Goal: Information Seeking & Learning: Learn about a topic

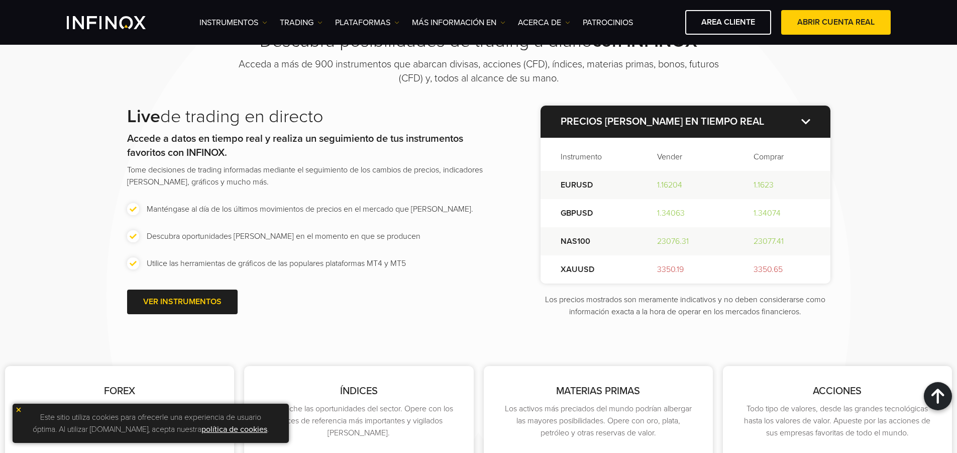
scroll to position [1257, 0]
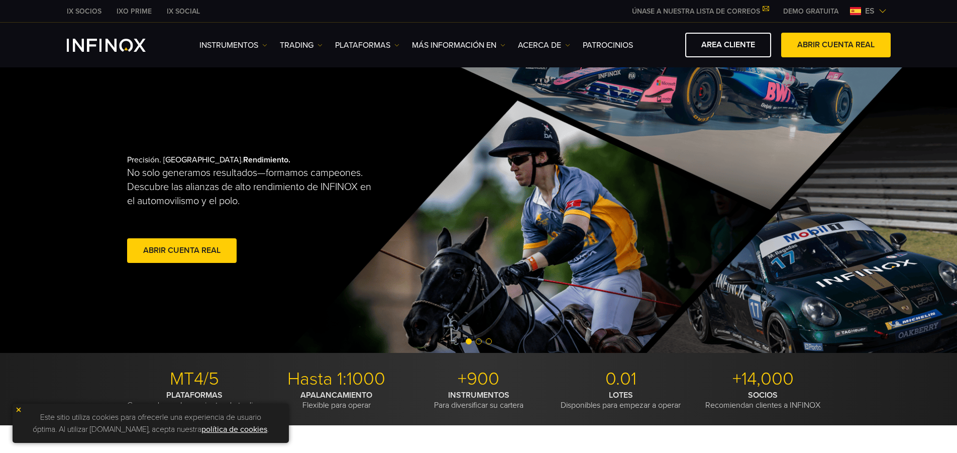
click at [182, 251] on span at bounding box center [182, 251] width 0 height 0
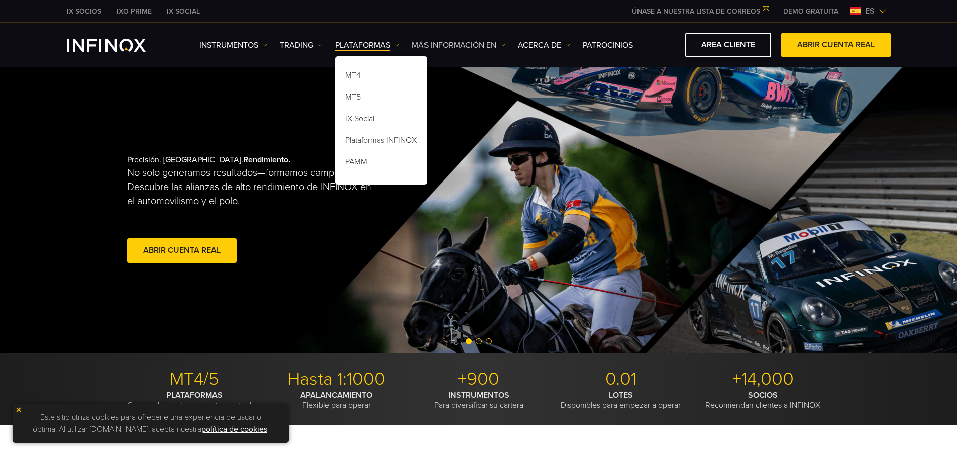
click at [437, 47] on link "Más información en" at bounding box center [458, 45] width 93 height 12
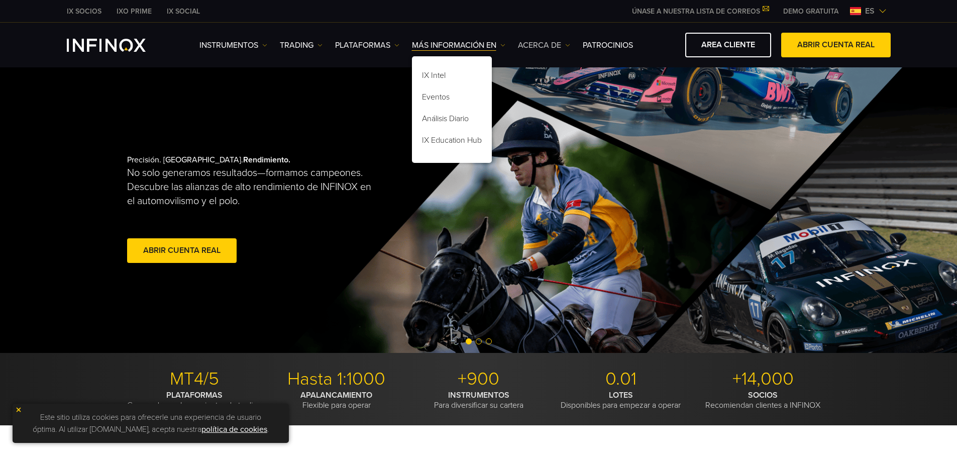
click at [533, 44] on link "ACERCA DE" at bounding box center [544, 45] width 52 height 12
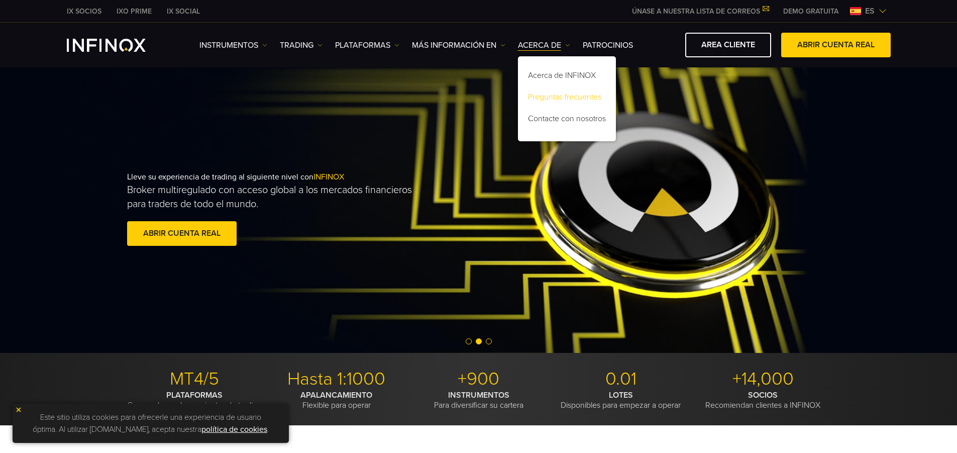
click at [560, 98] on link "Preguntas frecuentes" at bounding box center [567, 99] width 98 height 22
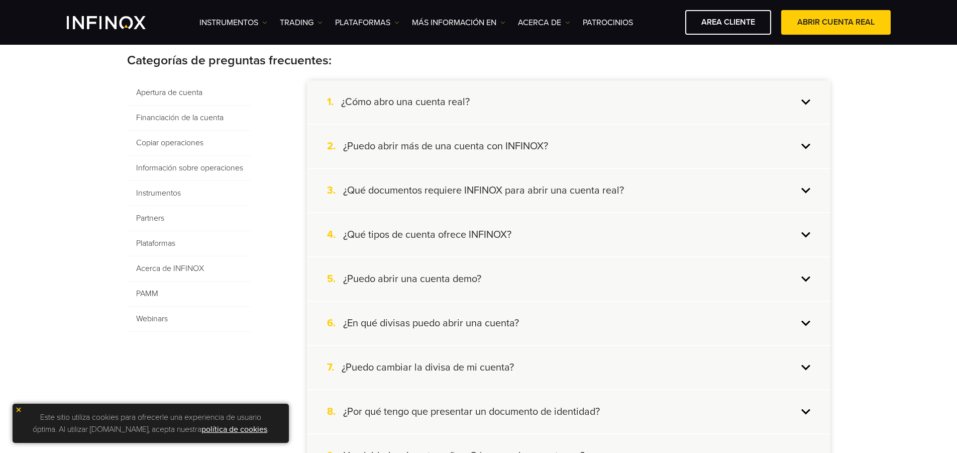
scroll to position [174, 0]
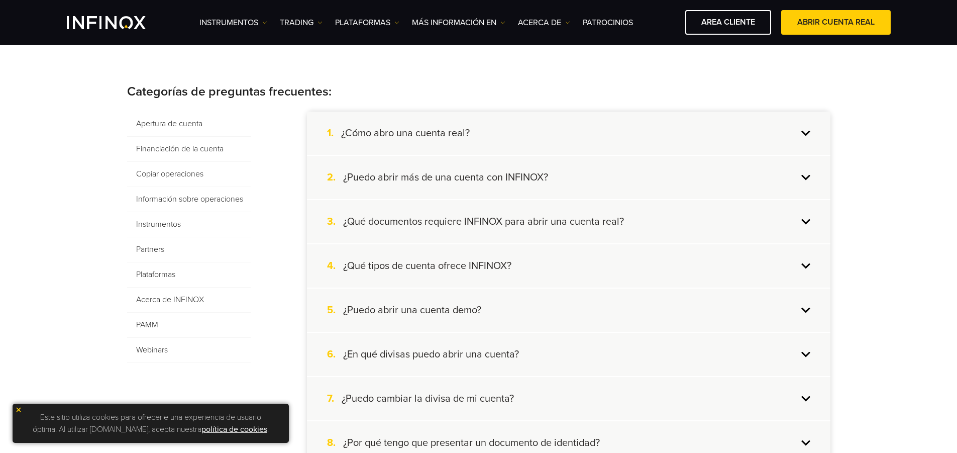
click at [606, 229] on div "3. ¿Qué documentos requiere INFINOX para abrir una cuenta real?" at bounding box center [569, 221] width 524 height 43
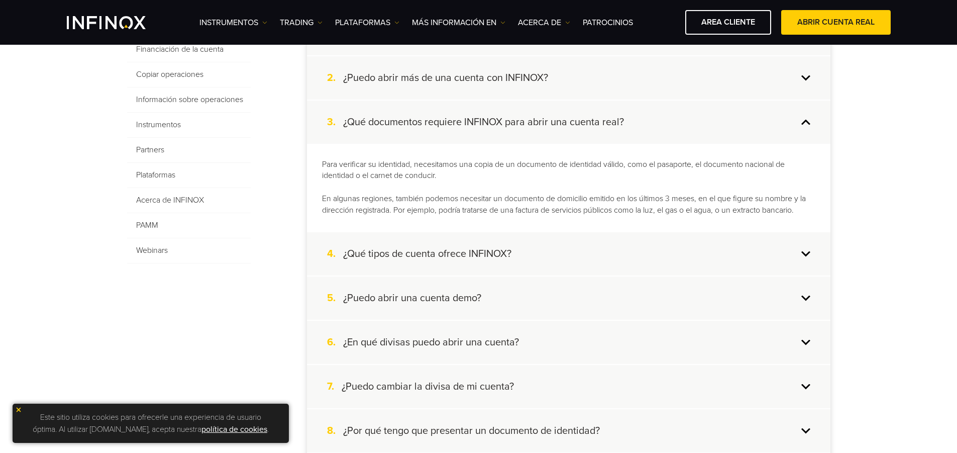
scroll to position [274, 0]
click at [446, 251] on h4 "¿Qué tipos de cuenta ofrece INFINOX?" at bounding box center [427, 252] width 168 height 13
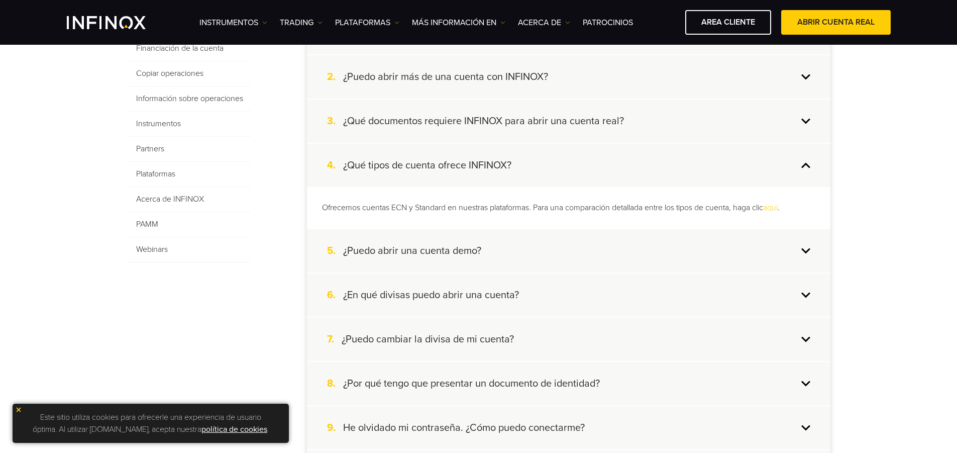
click at [778, 207] on link "aquí" at bounding box center [770, 208] width 15 height 10
click at [458, 250] on h4 "¿Puedo abrir una cuenta demo?" at bounding box center [412, 250] width 138 height 13
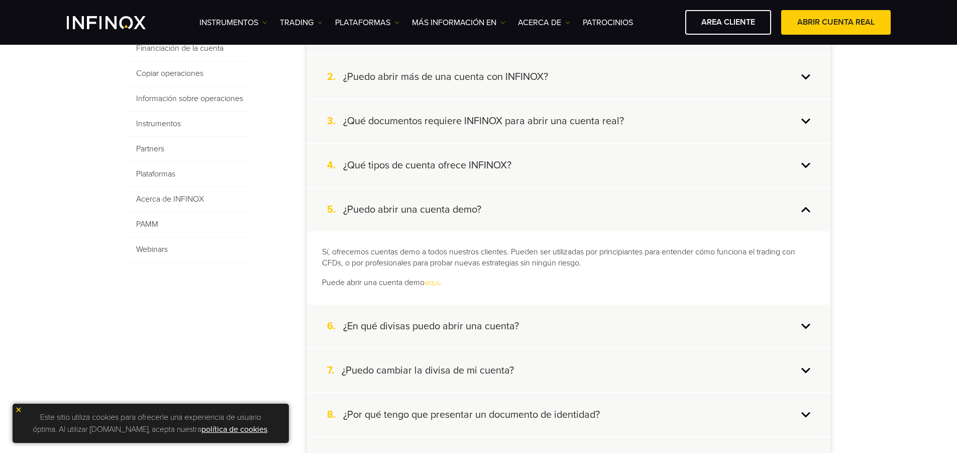
click at [469, 330] on h4 "¿En qué divisas puedo abrir una cuenta?" at bounding box center [431, 326] width 176 height 13
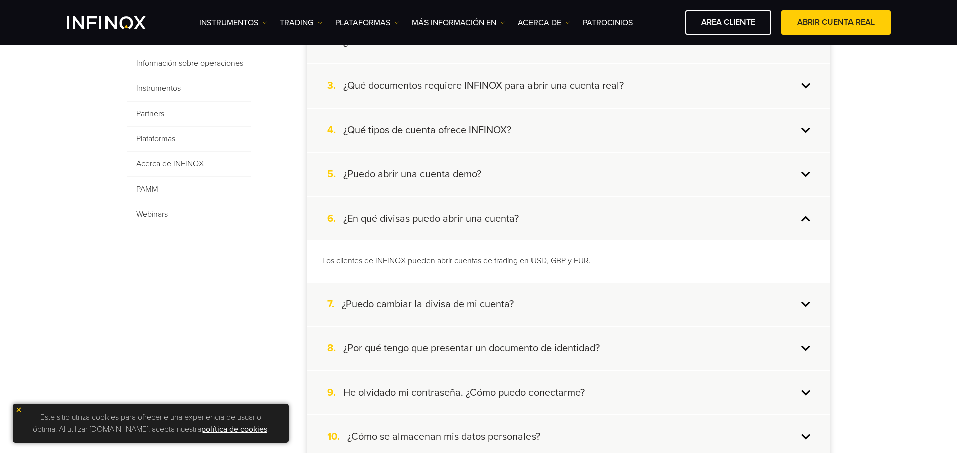
scroll to position [325, 0]
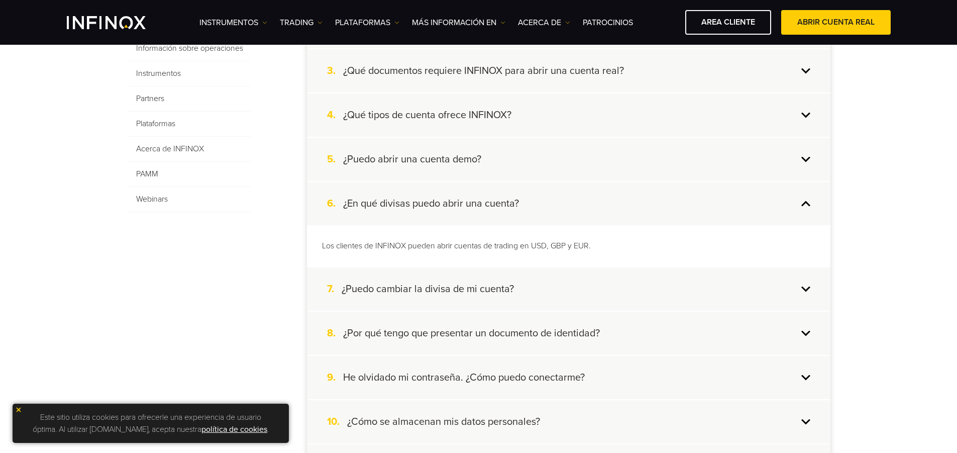
click at [497, 292] on h4 "¿Puedo cambiar la divisa de mi cuenta?" at bounding box center [428, 288] width 172 height 13
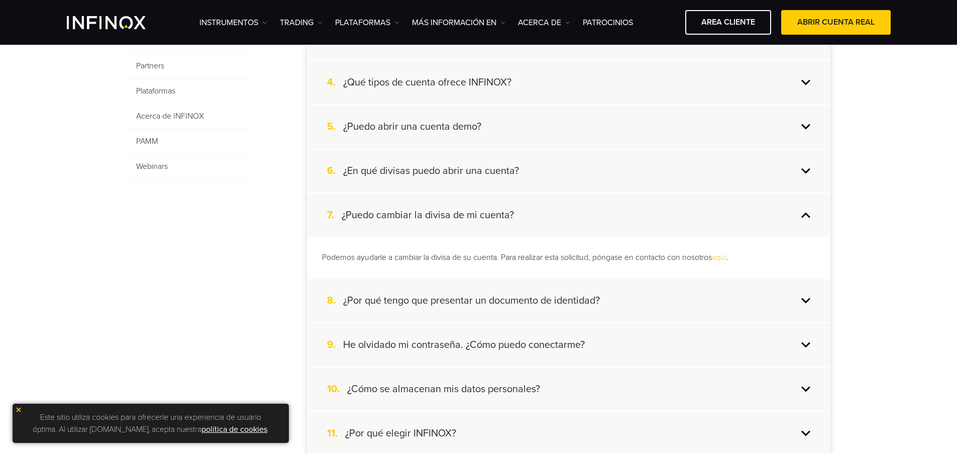
scroll to position [375, 0]
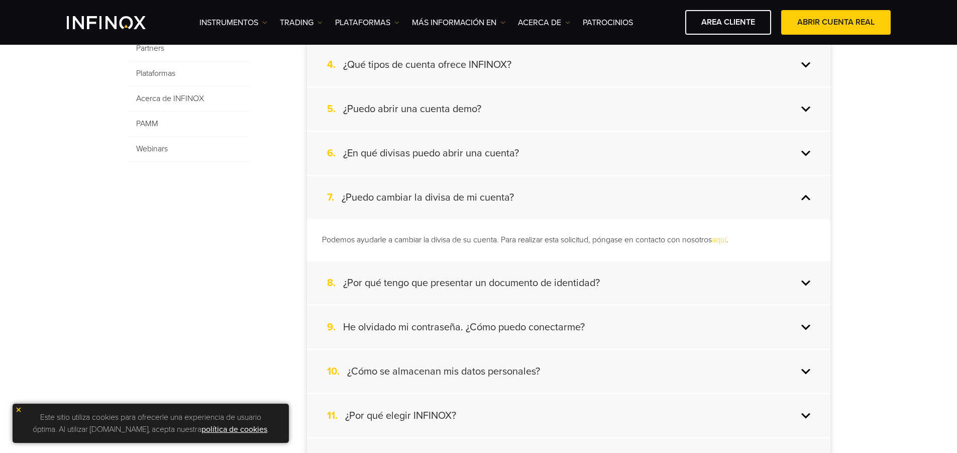
click at [535, 290] on div "8. ¿Por qué tengo que presentar un documento de identidad?" at bounding box center [569, 282] width 524 height 43
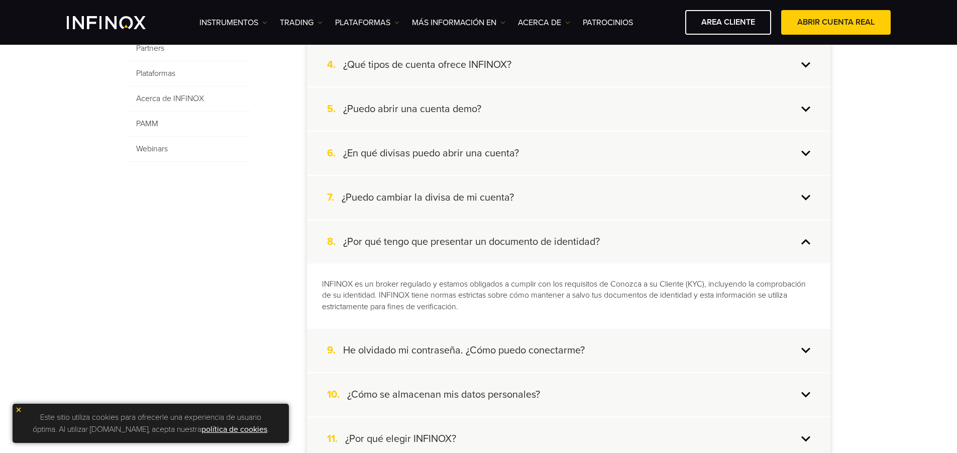
scroll to position [425, 0]
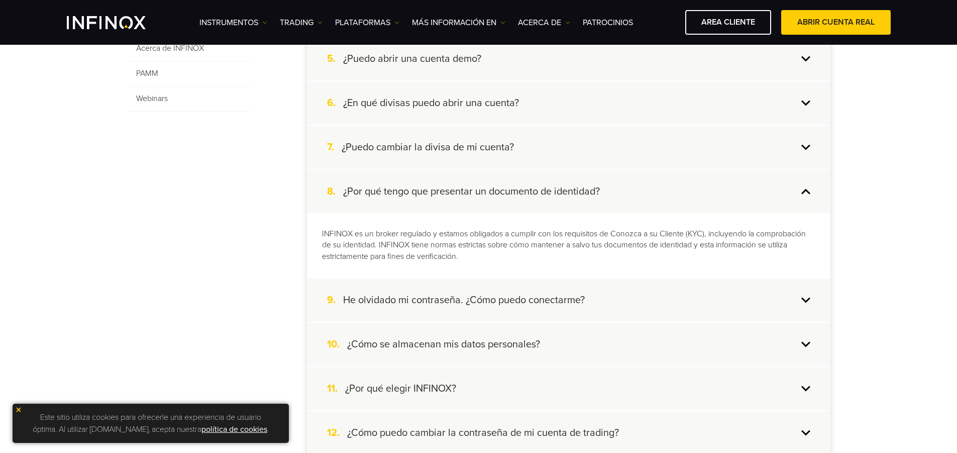
click at [541, 351] on div "10. ¿Cómo se almacenan mis datos personales?" at bounding box center [569, 344] width 524 height 43
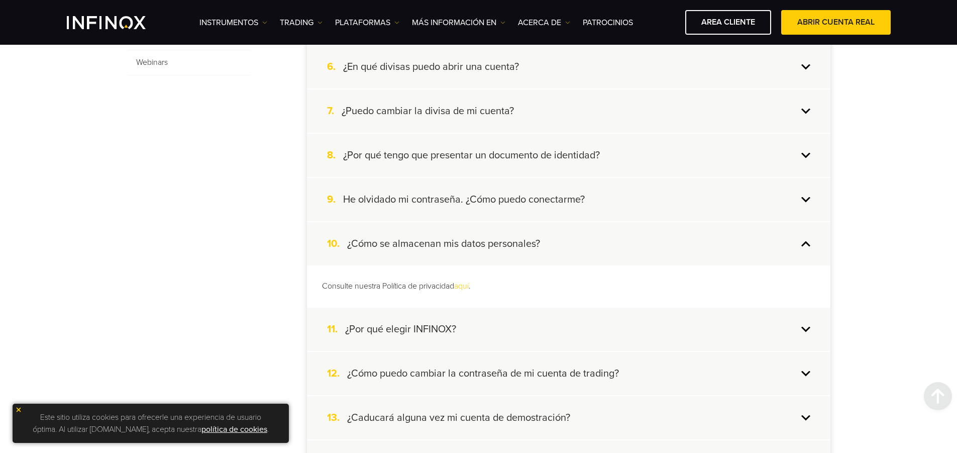
scroll to position [526, 0]
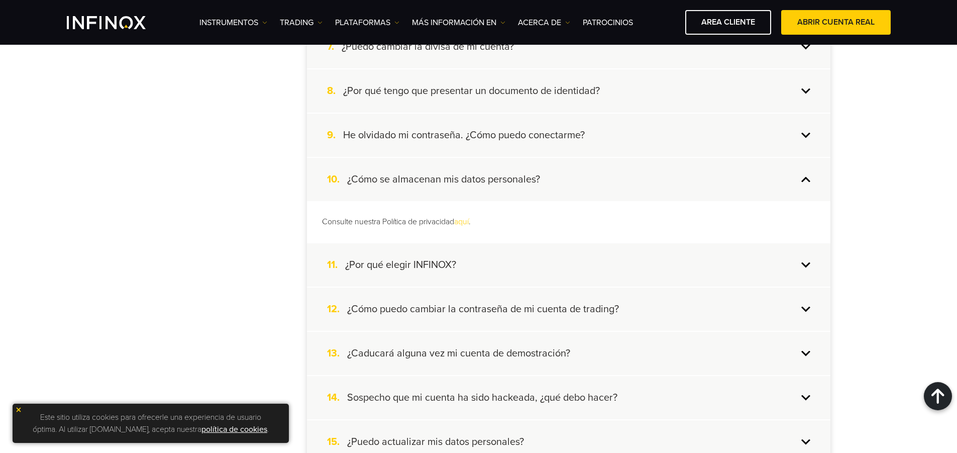
click at [412, 274] on div "11. ¿Por qué elegir INFINOX?" at bounding box center [569, 264] width 524 height 43
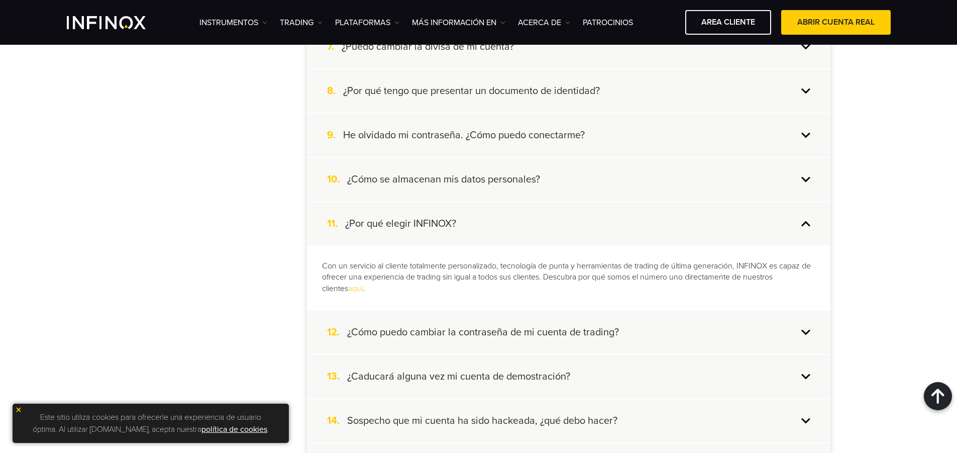
scroll to position [576, 0]
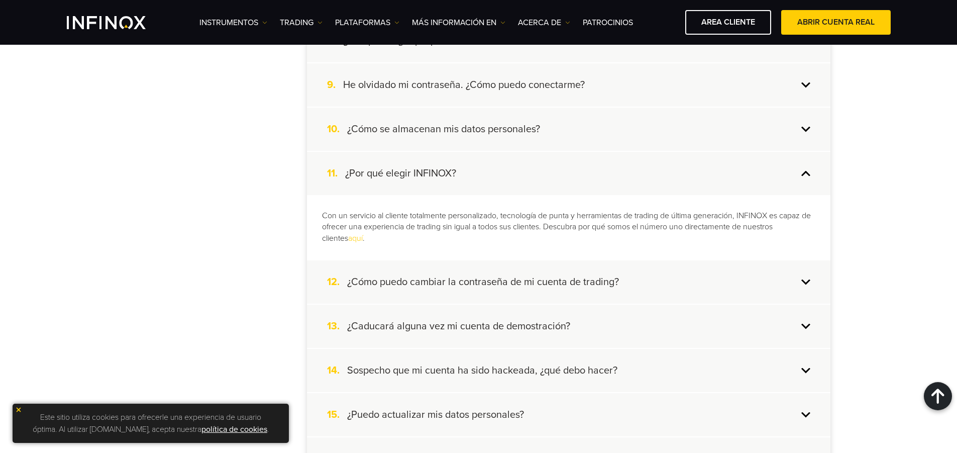
click at [543, 332] on h4 "¿Caducará alguna vez mi cuenta de demostración?" at bounding box center [458, 326] width 223 height 13
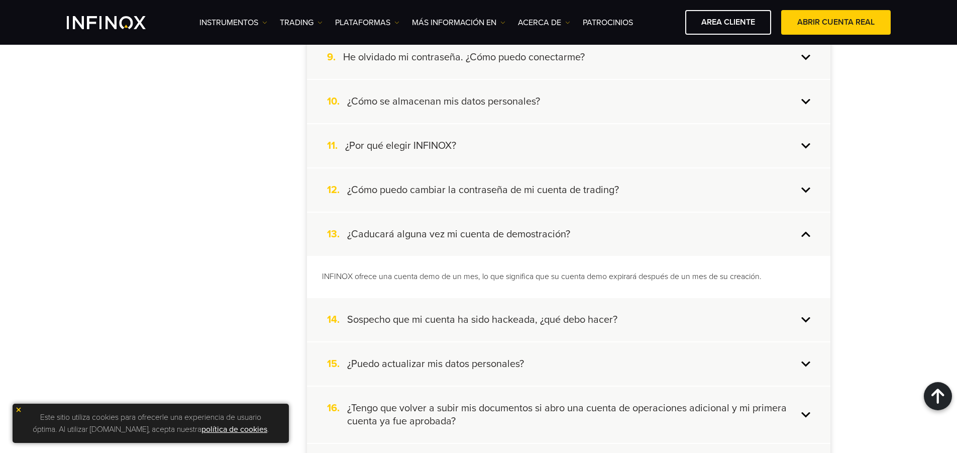
scroll to position [626, 0]
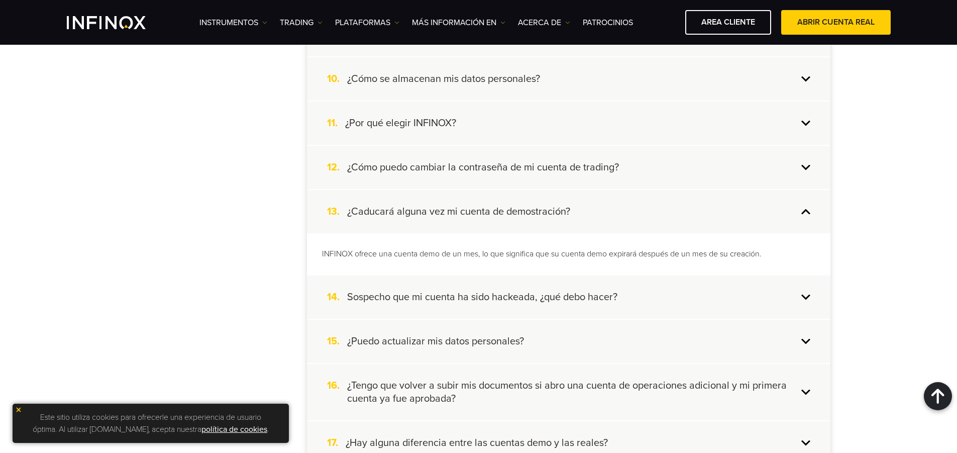
click at [552, 298] on h4 "Sospecho que mi cuenta ha sido hackeada, ¿qué debo hacer?" at bounding box center [482, 297] width 270 height 13
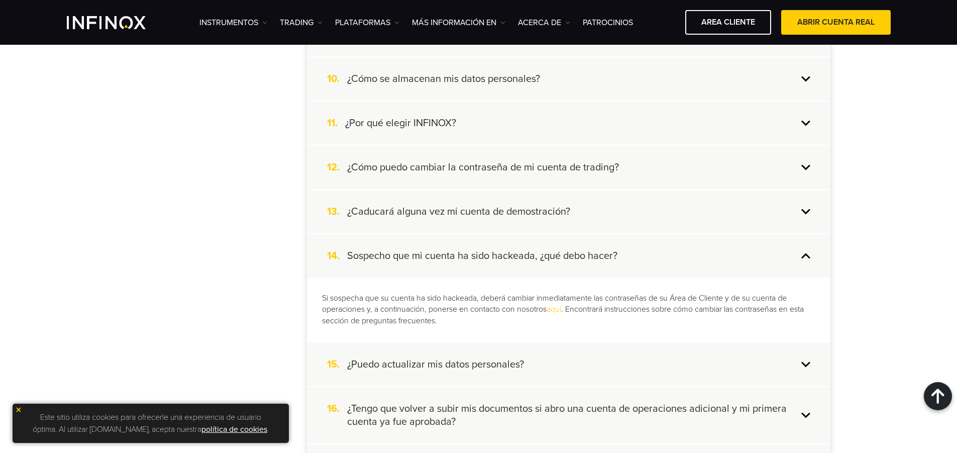
scroll to position [677, 0]
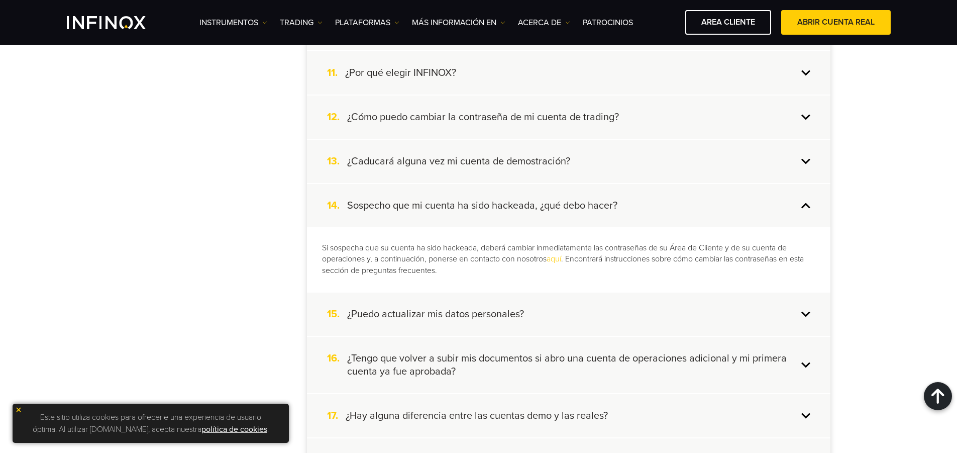
click at [525, 319] on div "15. ¿Puedo actualizar mis datos personales?" at bounding box center [569, 314] width 524 height 43
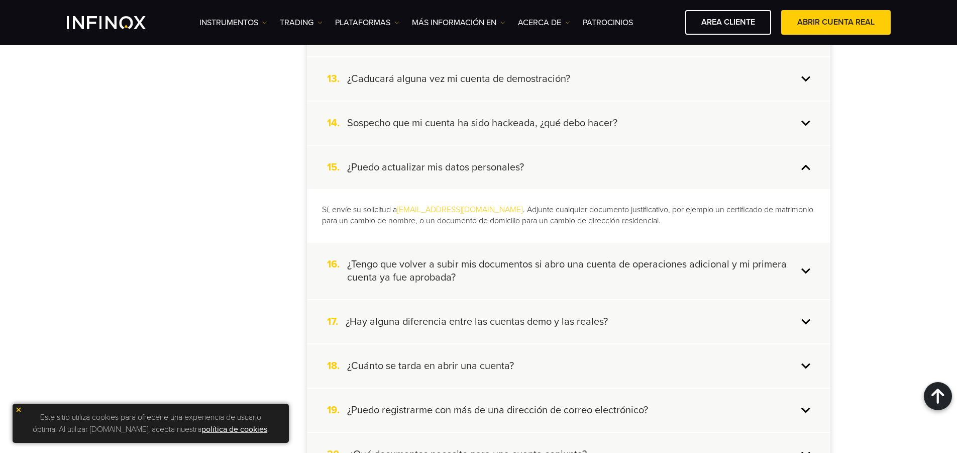
scroll to position [777, 0]
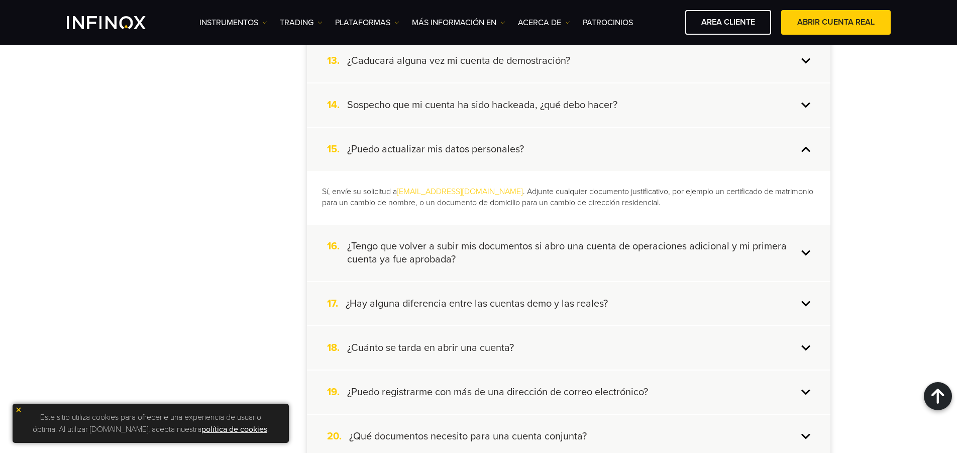
click at [558, 299] on h4 "¿Hay alguna diferencia entre las cuentas demo y las reales?" at bounding box center [477, 303] width 262 height 13
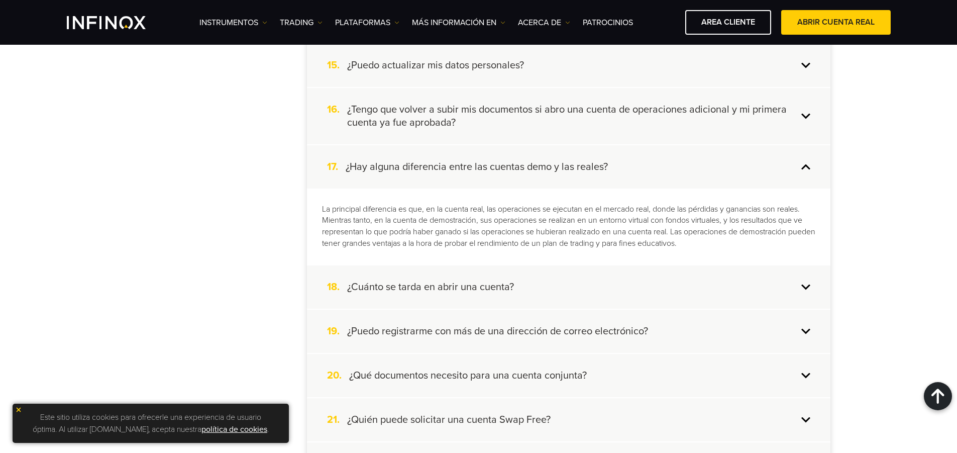
scroll to position [878, 0]
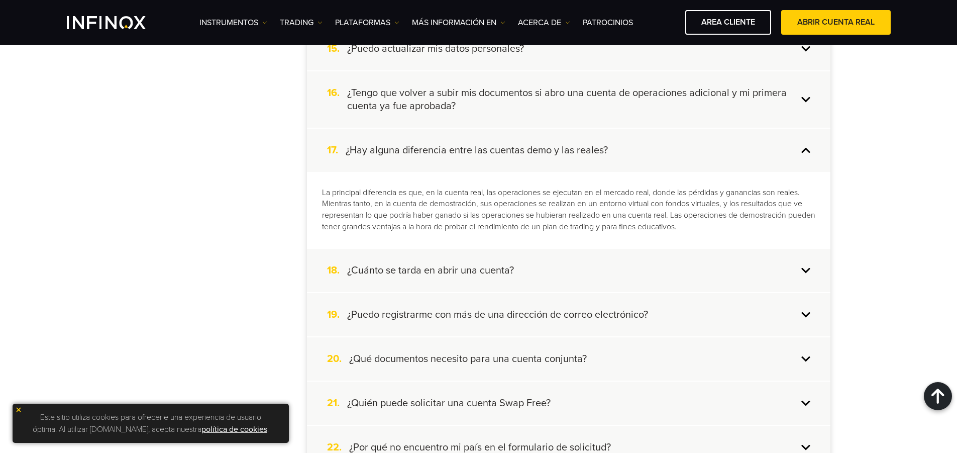
click at [492, 270] on h4 "¿Cuánto se tarda en abrir una cuenta?" at bounding box center [430, 270] width 167 height 13
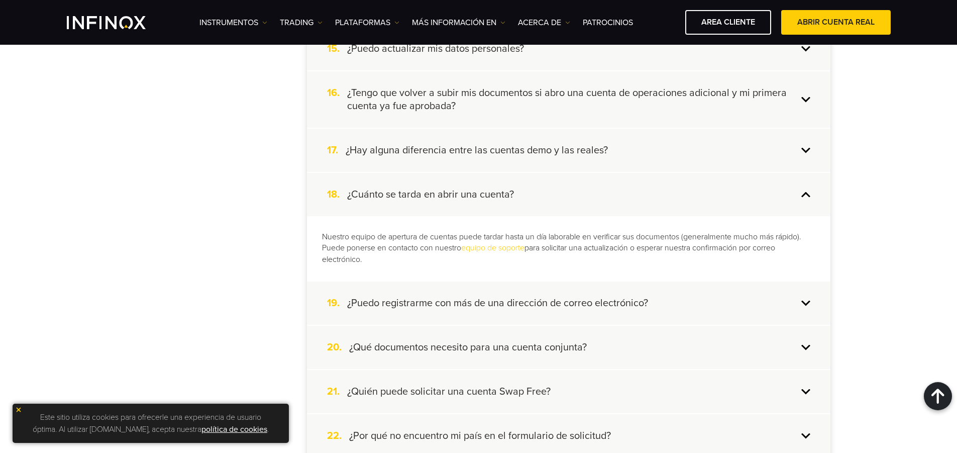
click at [506, 303] on h4 "¿Puedo registrarme con más de una dirección de correo electrónico?" at bounding box center [497, 303] width 301 height 13
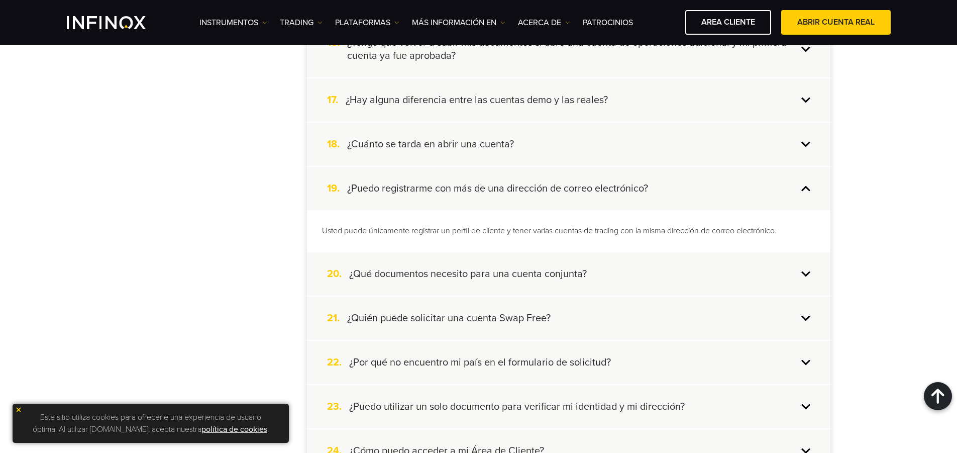
scroll to position [978, 0]
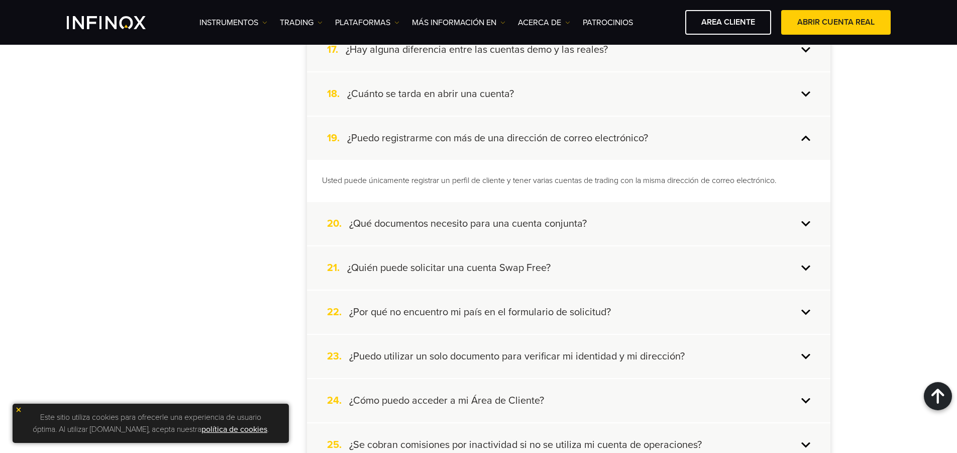
click at [542, 257] on div "21. ¿Quién puede solicitar una cuenta Swap Free?" at bounding box center [569, 267] width 524 height 43
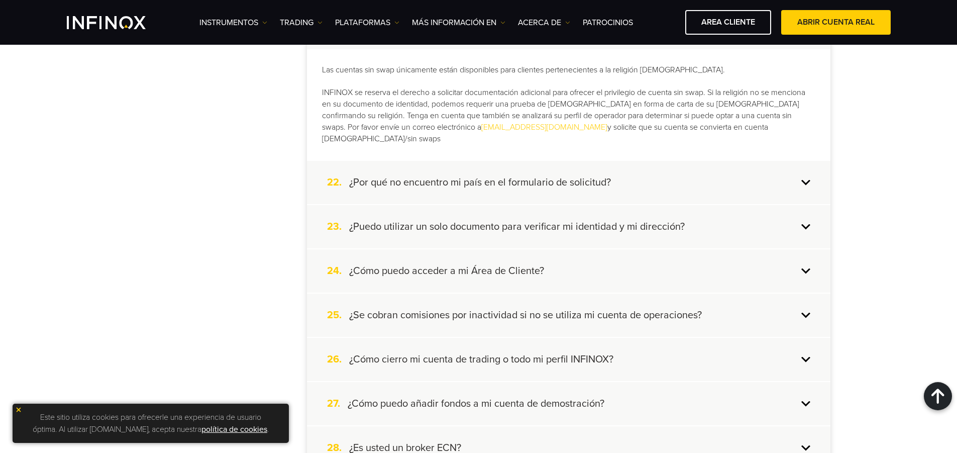
scroll to position [1179, 0]
click at [638, 307] on h4 "¿Se cobran comisiones por inactividad si no se utiliza mi cuenta de operaciones?" at bounding box center [525, 313] width 353 height 13
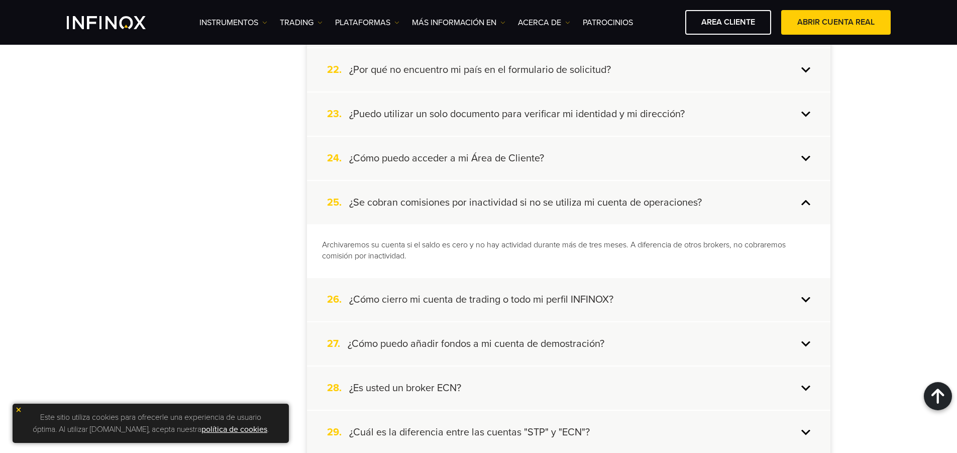
scroll to position [0, 0]
click at [633, 307] on div "26. ¿Cómo cierro mi cuenta de trading o todo mi perfil INFINOX?" at bounding box center [569, 299] width 524 height 43
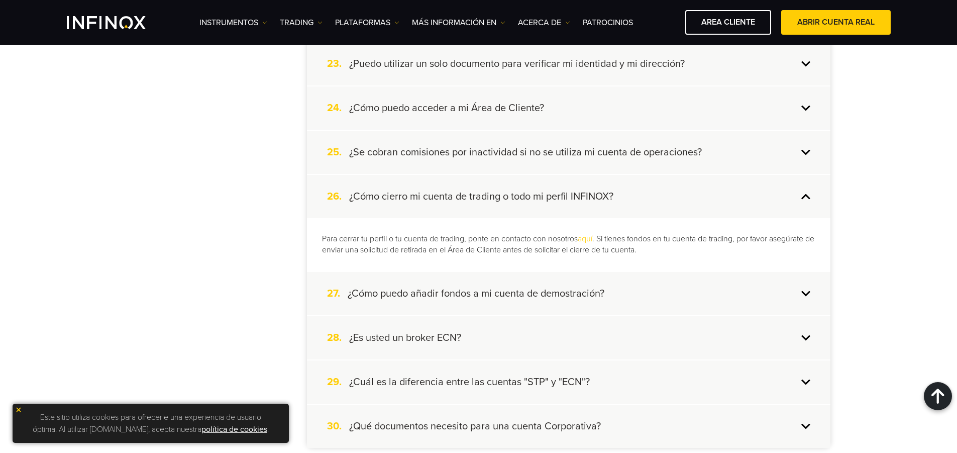
scroll to position [1280, 0]
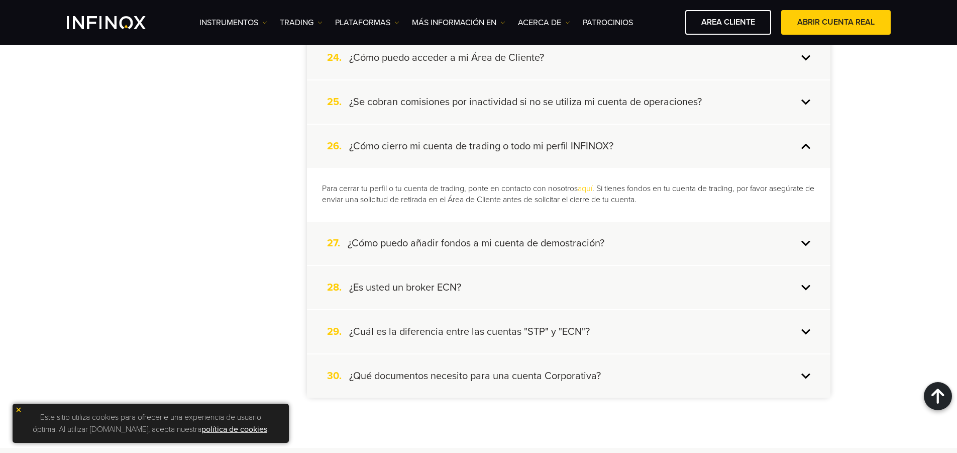
click at [581, 296] on div "28. ¿Es usted un broker ECN?" at bounding box center [569, 287] width 524 height 43
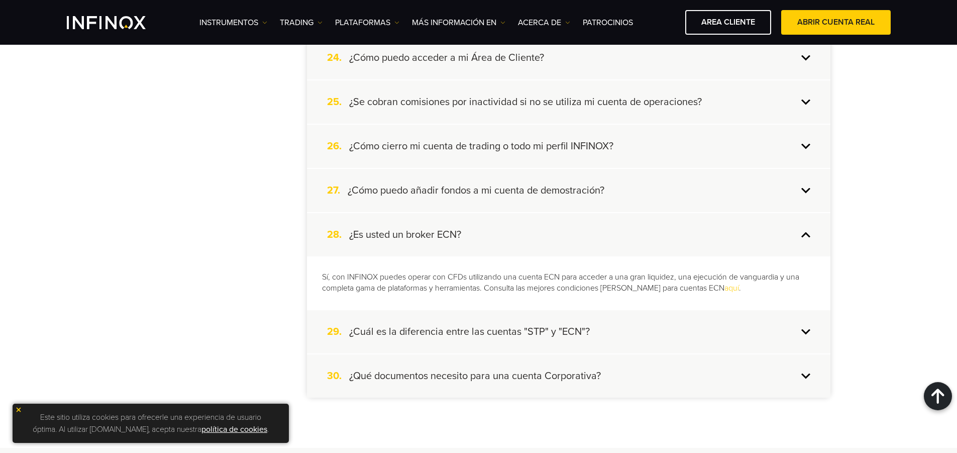
click at [582, 330] on h4 "¿Cuál es la diferencia entre las cuentas "STP" y "ECN"?" at bounding box center [469, 331] width 241 height 13
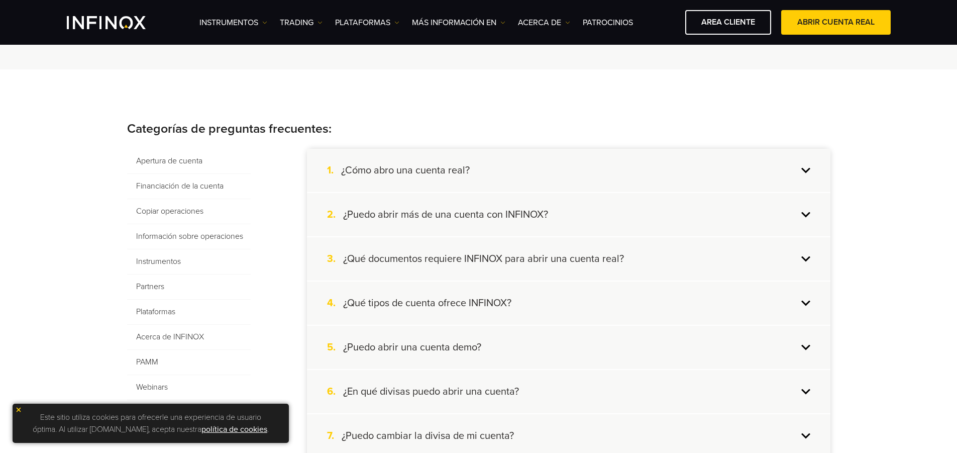
scroll to position [174, 0]
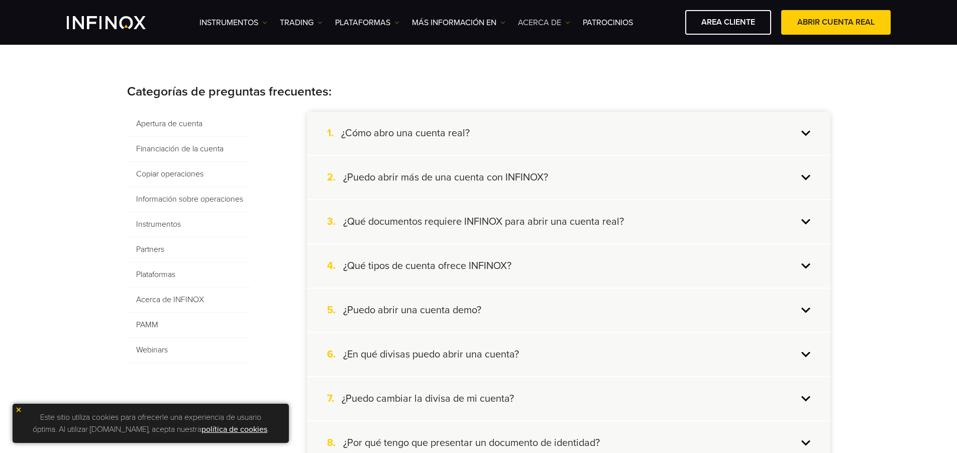
click at [550, 25] on link "ACERCA DE" at bounding box center [544, 23] width 52 height 12
click at [572, 52] on link "Acerca de INFINOX" at bounding box center [567, 55] width 98 height 22
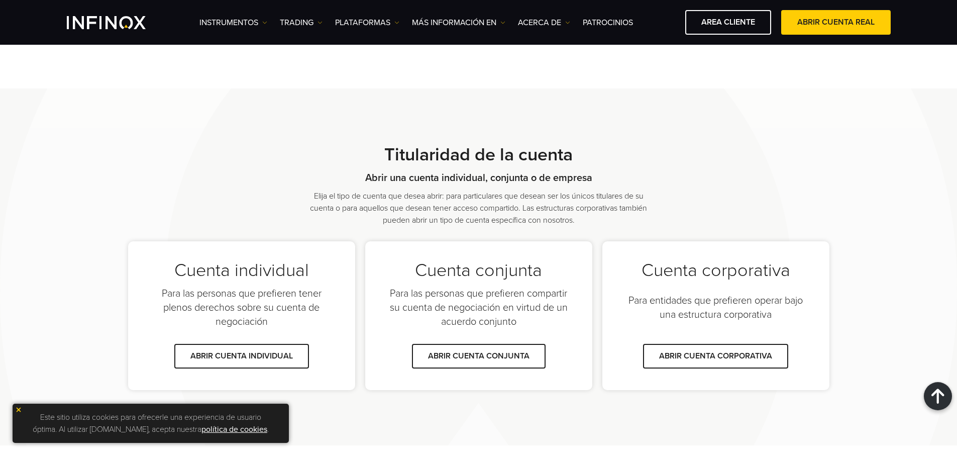
scroll to position [540, 0]
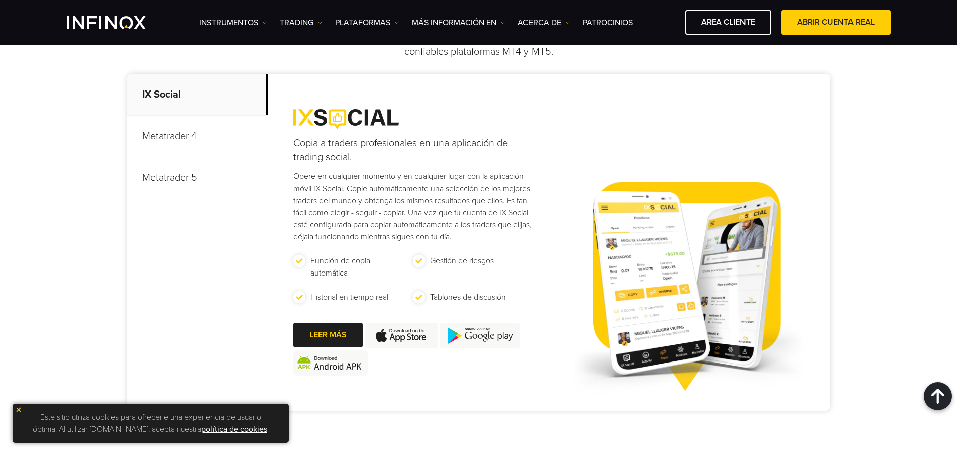
scroll to position [3217, 0]
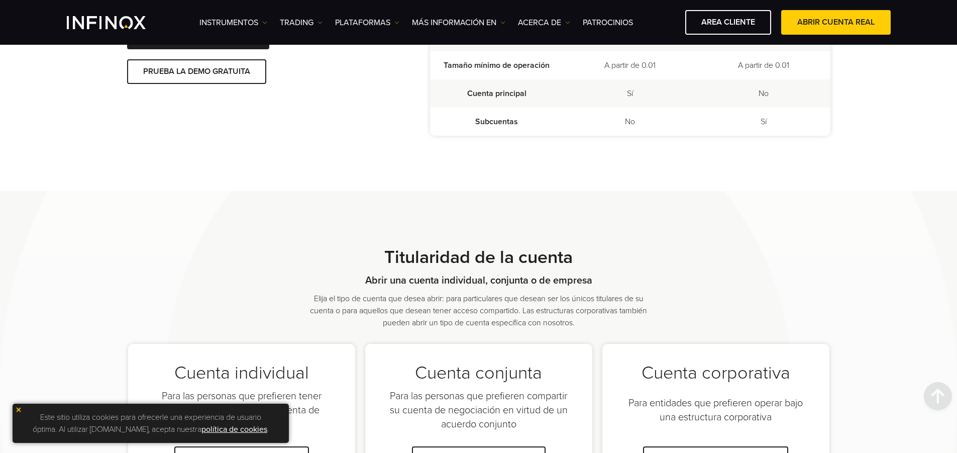
scroll to position [590, 0]
